Goal: Task Accomplishment & Management: Use online tool/utility

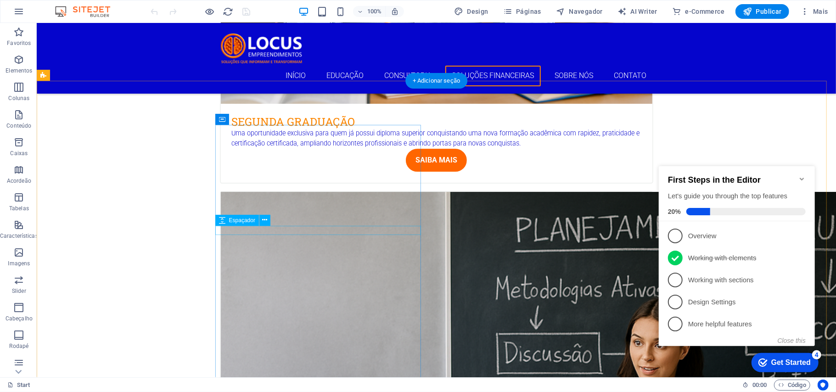
scroll to position [2082, 0]
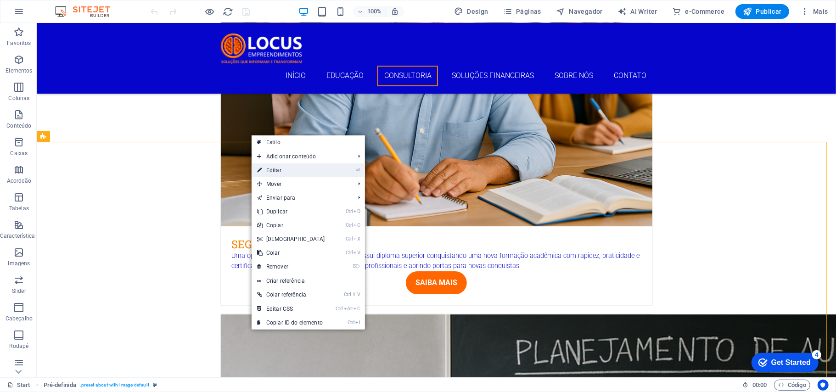
click at [275, 168] on link "⏎ Editar" at bounding box center [291, 171] width 79 height 14
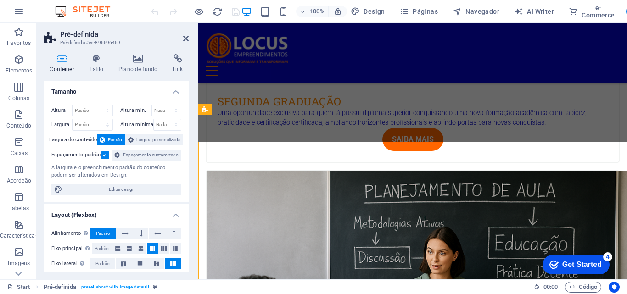
scroll to position [2189, 0]
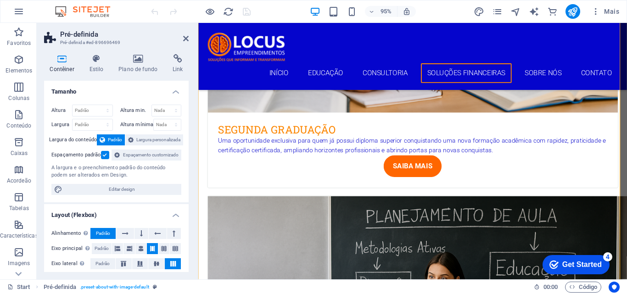
drag, startPoint x: 776, startPoint y: 0, endPoint x: 182, endPoint y: 14, distance: 594.5
click at [186, 38] on icon at bounding box center [186, 38] width 6 height 7
click at [347, 38] on div at bounding box center [425, 47] width 434 height 35
click at [186, 38] on div "Pré-definida Pré-definida #ed-896696469 Contêiner Estilo Plano de fundo Link Ta…" at bounding box center [332, 151] width 591 height 257
select select "px"
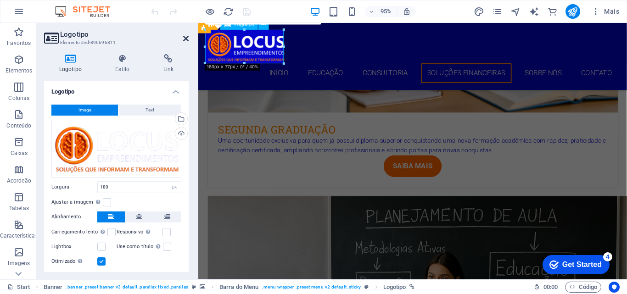
drag, startPoint x: 186, startPoint y: 37, endPoint x: 156, endPoint y: 31, distance: 31.0
click at [186, 37] on icon at bounding box center [186, 38] width 6 height 7
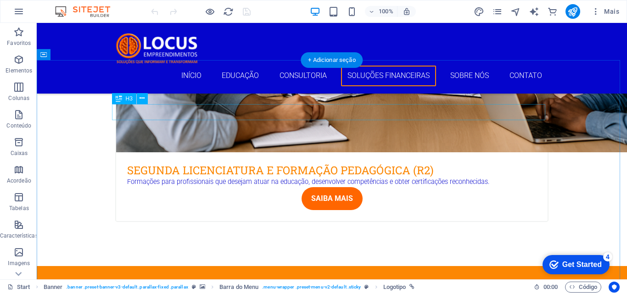
scroll to position [2682, 0]
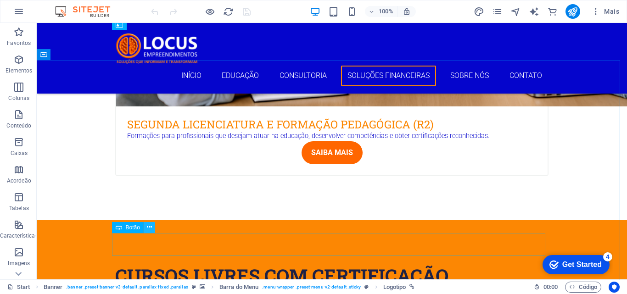
click at [148, 228] on icon at bounding box center [149, 228] width 5 height 10
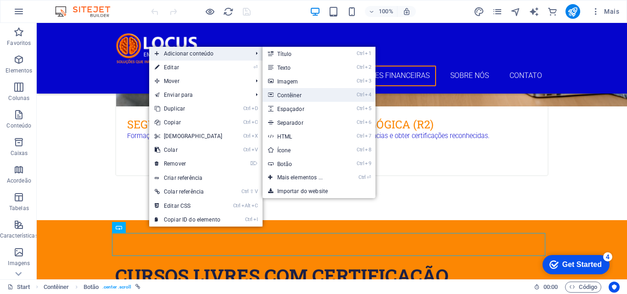
click at [292, 95] on link "Ctrl 4 Contêiner" at bounding box center [302, 95] width 79 height 14
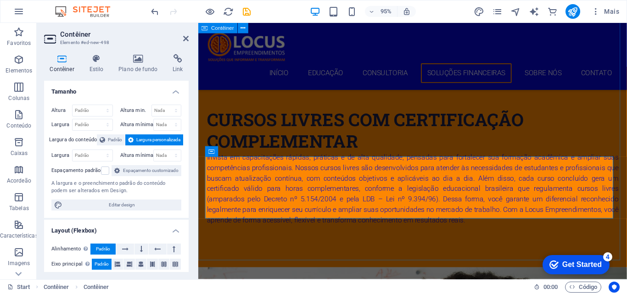
scroll to position [2786, 0]
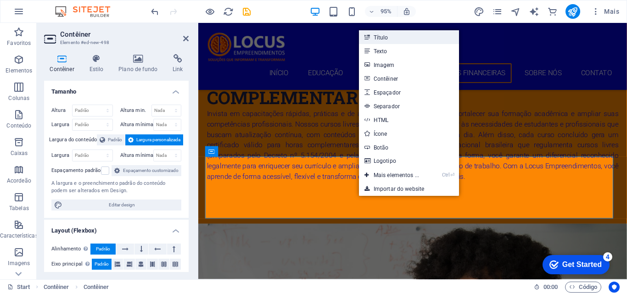
click at [389, 40] on link "Título" at bounding box center [409, 37] width 101 height 14
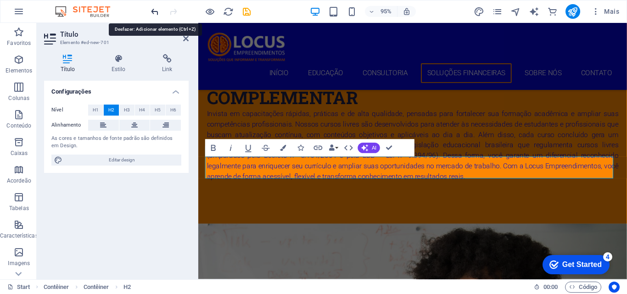
click at [155, 10] on icon "undo" at bounding box center [155, 11] width 11 height 11
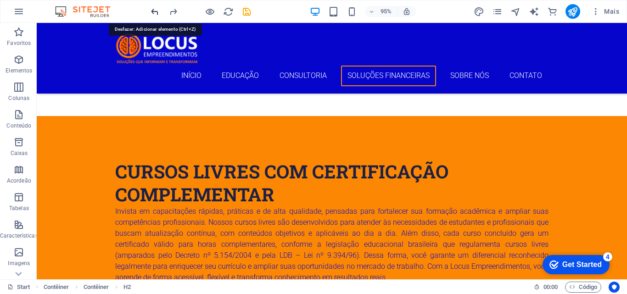
scroll to position [2774, 0]
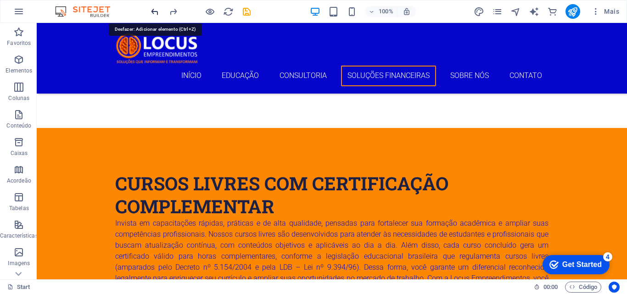
click at [155, 9] on icon "undo" at bounding box center [155, 11] width 11 height 11
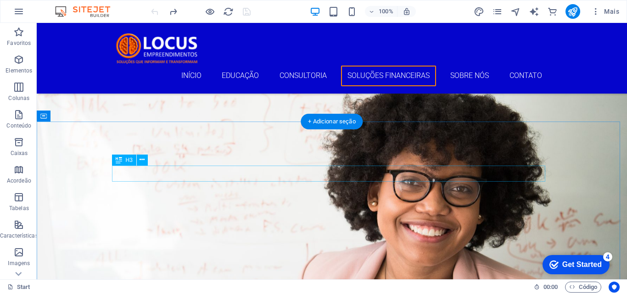
scroll to position [2620, 0]
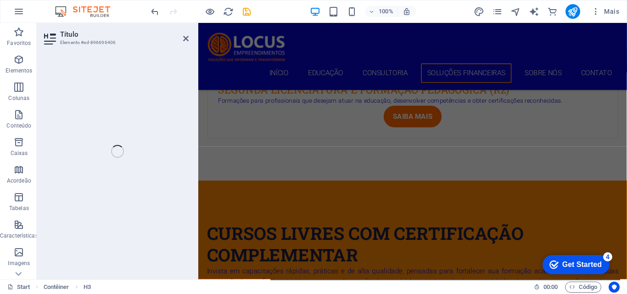
scroll to position [2633, 0]
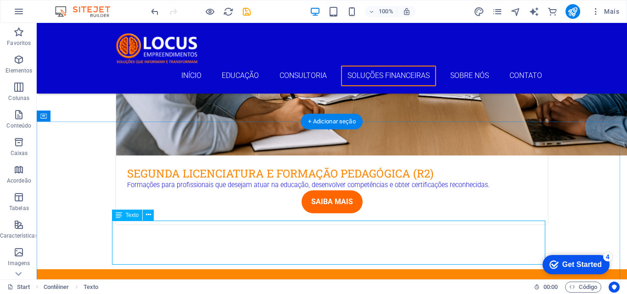
scroll to position [2620, 0]
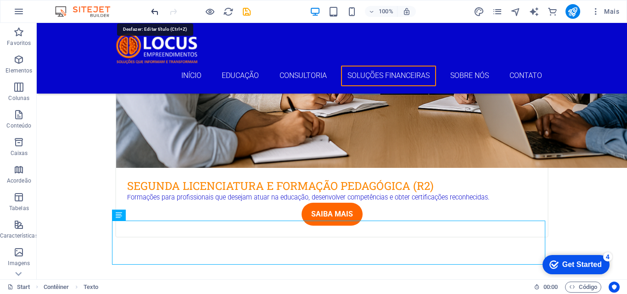
click at [153, 11] on icon "undo" at bounding box center [155, 11] width 11 height 11
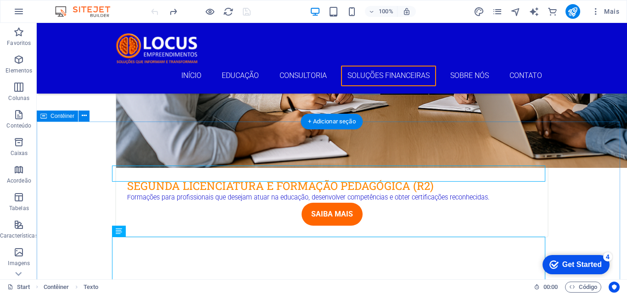
scroll to position [2666, 0]
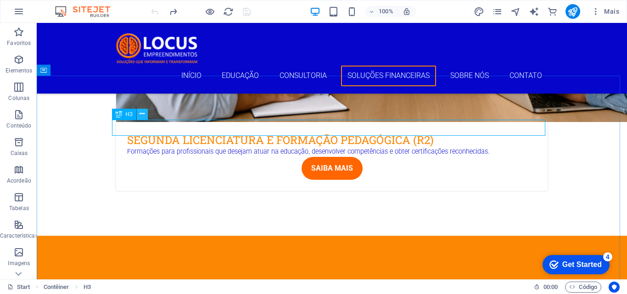
click at [143, 113] on icon at bounding box center [142, 114] width 5 height 10
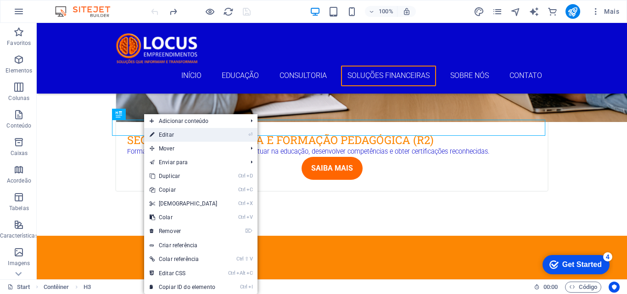
click at [170, 135] on link "⏎ Editar" at bounding box center [183, 135] width 79 height 14
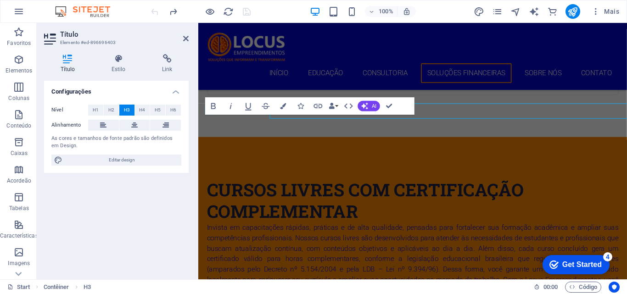
scroll to position [2678, 0]
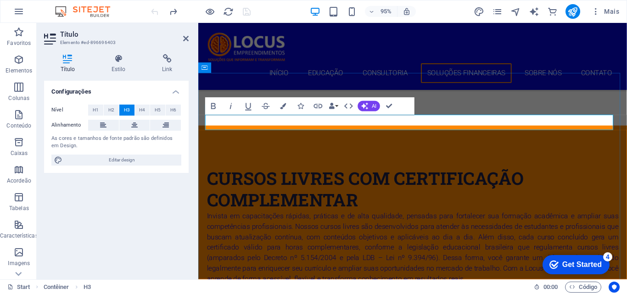
drag, startPoint x: 326, startPoint y: 127, endPoint x: 350, endPoint y: 129, distance: 24.4
drag, startPoint x: 350, startPoint y: 129, endPoint x: 516, endPoint y: 129, distance: 165.4
click at [236, 125] on icon at bounding box center [234, 124] width 5 height 9
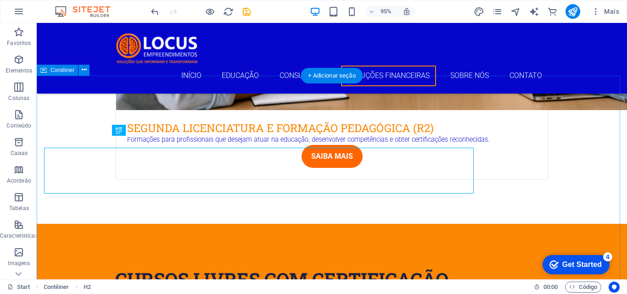
scroll to position [2666, 0]
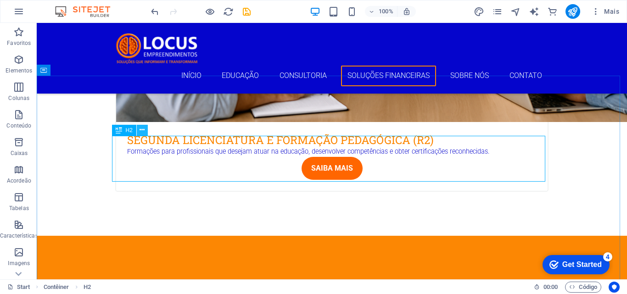
click at [143, 131] on icon at bounding box center [142, 130] width 5 height 10
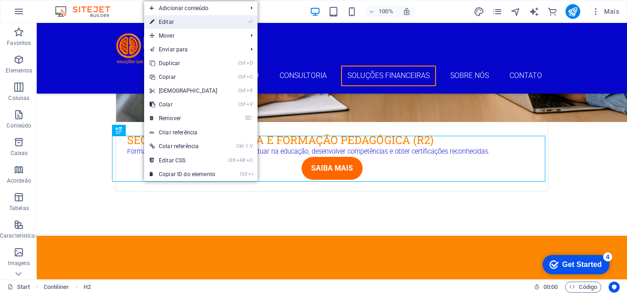
click at [178, 24] on link "⏎ Editar" at bounding box center [183, 22] width 79 height 14
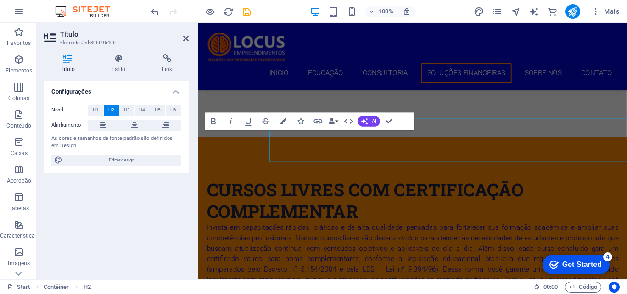
scroll to position [2678, 0]
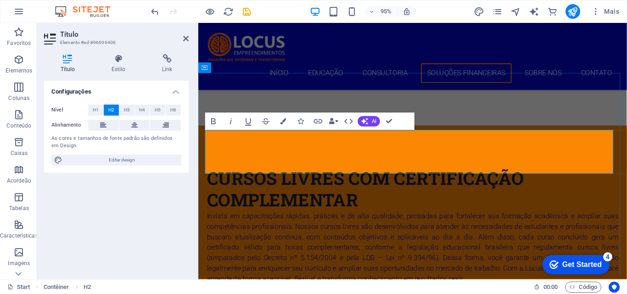
drag, startPoint x: 518, startPoint y: 144, endPoint x: 540, endPoint y: 163, distance: 29.0
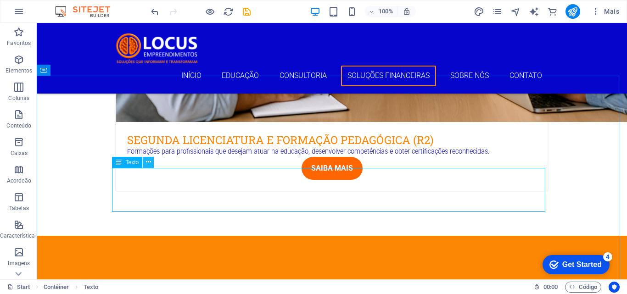
click at [147, 161] on icon at bounding box center [148, 163] width 5 height 10
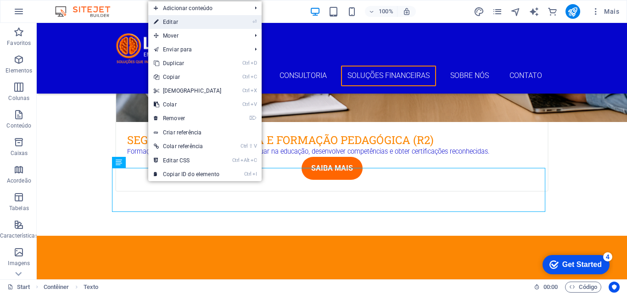
click at [172, 24] on link "⏎ Editar" at bounding box center [187, 22] width 79 height 14
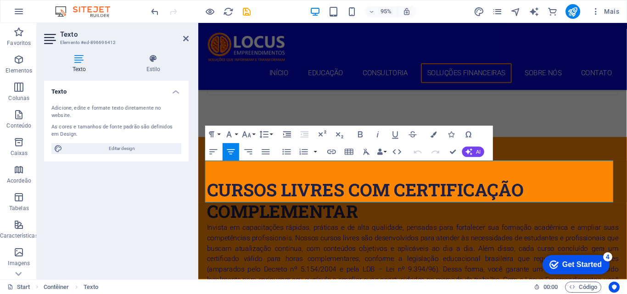
scroll to position [2678, 0]
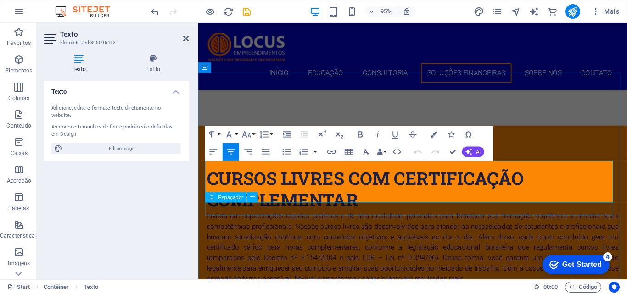
drag, startPoint x: 207, startPoint y: 173, endPoint x: 593, endPoint y: 213, distance: 387.5
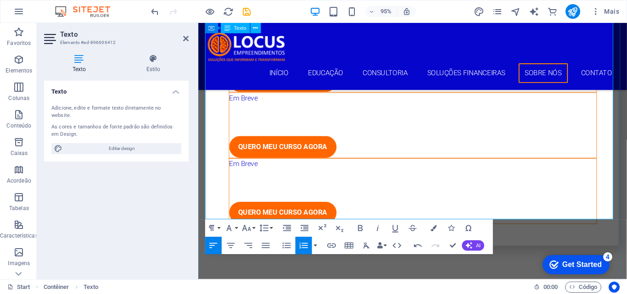
scroll to position [3413, 0]
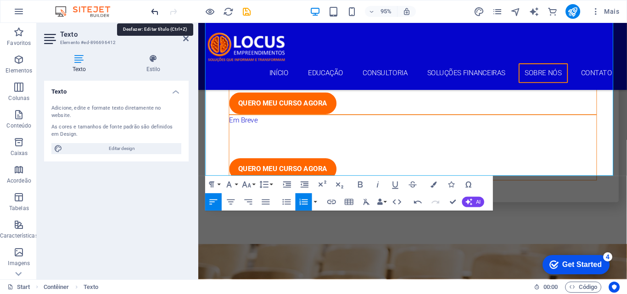
click at [153, 13] on icon "undo" at bounding box center [155, 11] width 11 height 11
click at [152, 11] on icon "undo" at bounding box center [155, 11] width 11 height 11
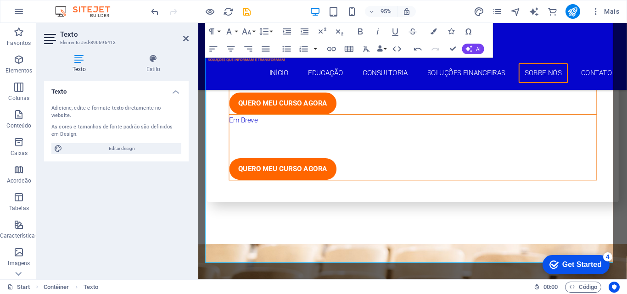
scroll to position [3321, 0]
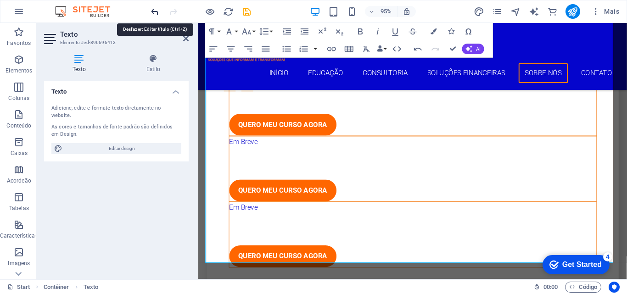
click at [154, 11] on icon "undo" at bounding box center [155, 11] width 11 height 11
click at [152, 11] on icon "undo" at bounding box center [155, 11] width 11 height 11
click at [155, 12] on icon "undo" at bounding box center [155, 11] width 11 height 11
click at [152, 10] on icon "undo" at bounding box center [155, 11] width 11 height 11
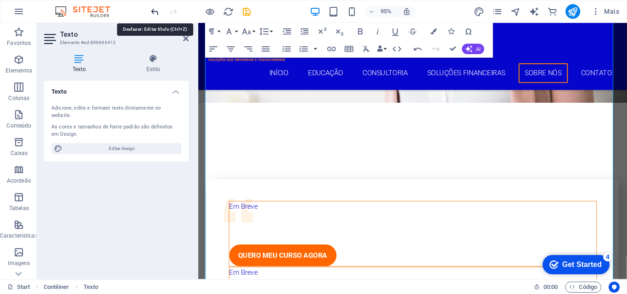
click at [154, 11] on icon "undo" at bounding box center [155, 11] width 11 height 11
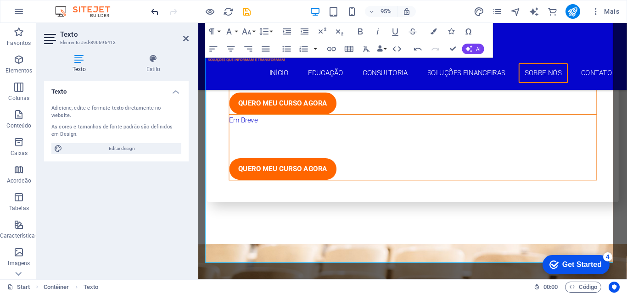
scroll to position [3321, 0]
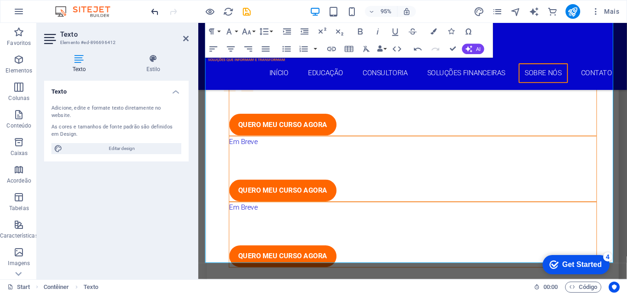
drag, startPoint x: 154, startPoint y: 10, endPoint x: 57, endPoint y: 56, distance: 107.0
click at [154, 10] on icon "undo" at bounding box center [155, 11] width 11 height 11
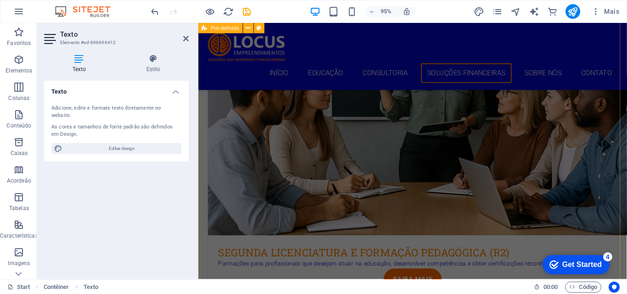
scroll to position [2495, 0]
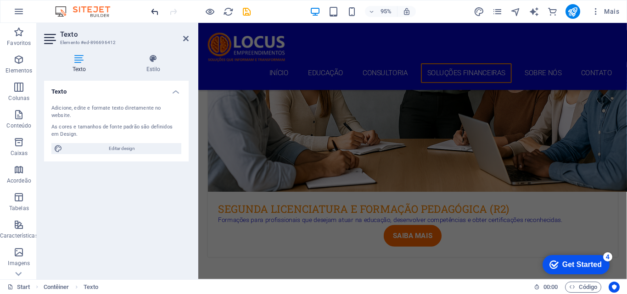
click at [155, 12] on icon "undo" at bounding box center [155, 11] width 11 height 11
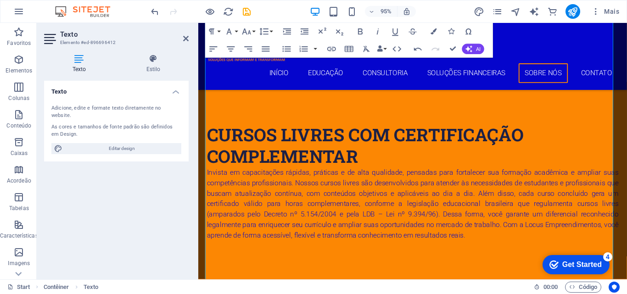
scroll to position [3092, 0]
